Goal: Navigation & Orientation: Understand site structure

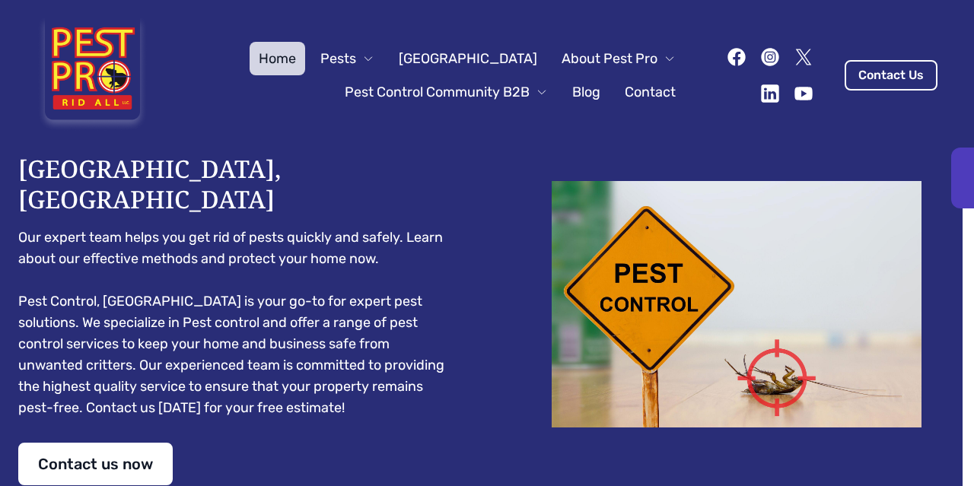
scroll to position [125, 0]
click at [959, 173] on div at bounding box center [962, 178] width 23 height 61
click at [356, 61] on span "Pests" at bounding box center [338, 58] width 36 height 21
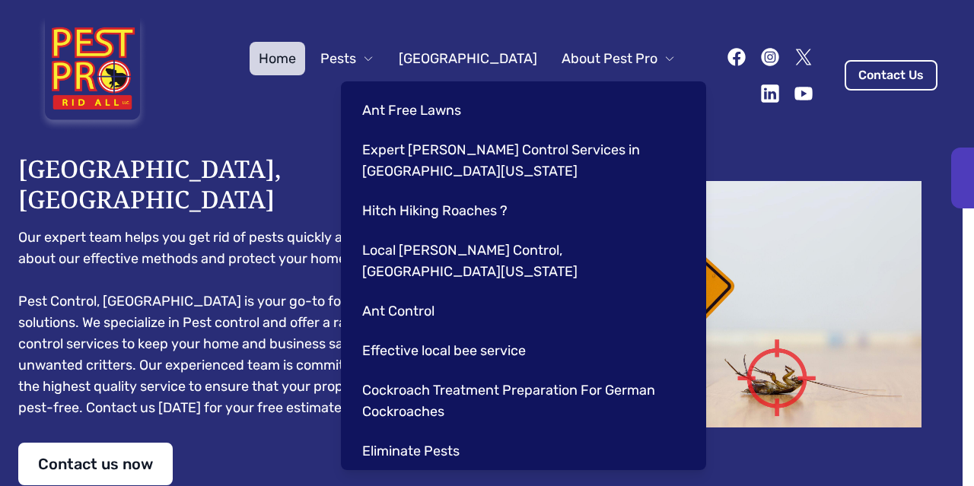
click at [384, 56] on button "Pests" at bounding box center [347, 58] width 72 height 33
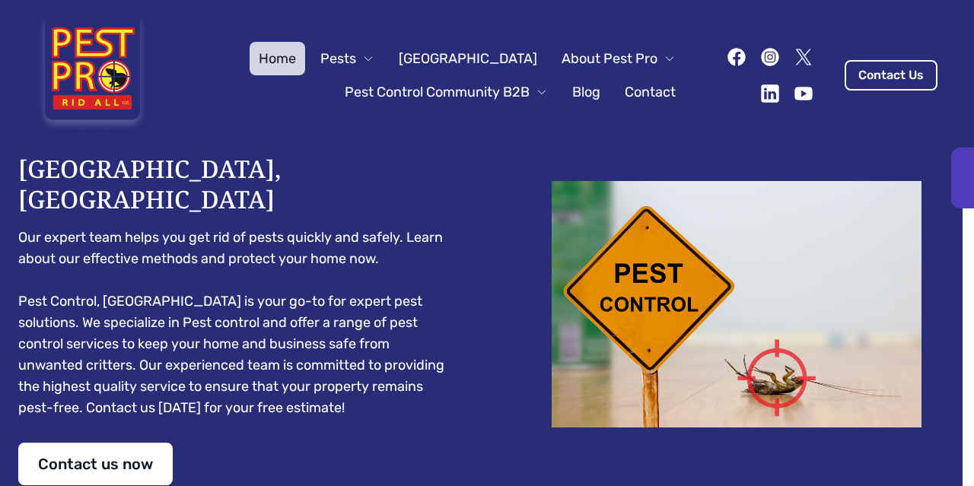
click at [587, 53] on span "About Pest Pro" at bounding box center [610, 58] width 96 height 21
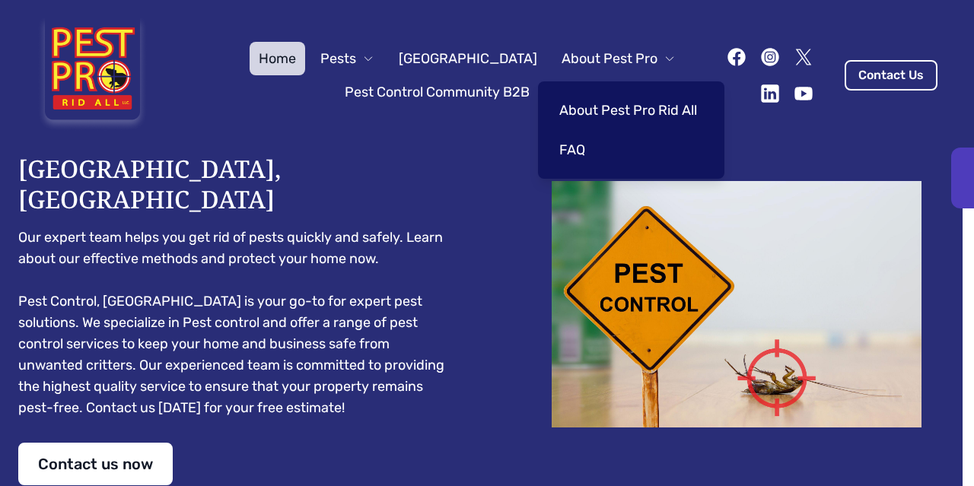
click at [587, 53] on span "About Pest Pro" at bounding box center [610, 58] width 96 height 21
